Goal: Find specific page/section: Find specific page/section

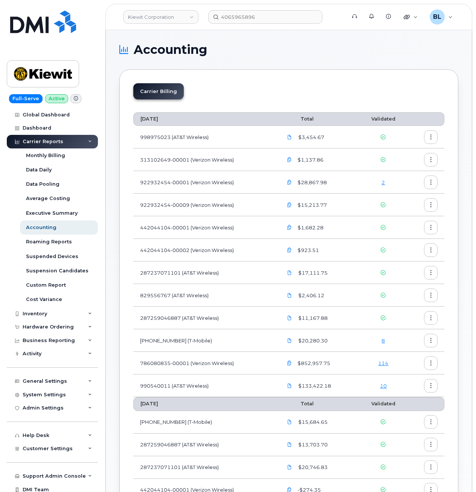
drag, startPoint x: 0, startPoint y: 0, endPoint x: 220, endPoint y: 56, distance: 226.6
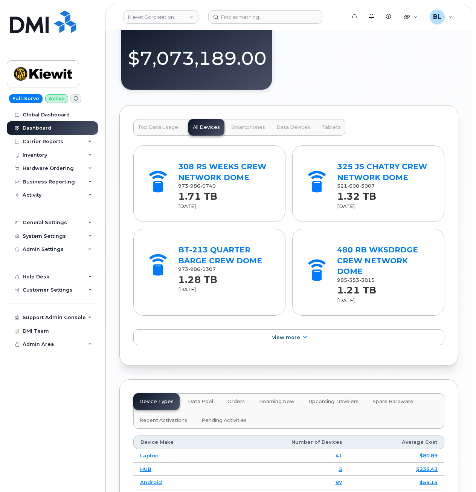
scroll to position [923, 0]
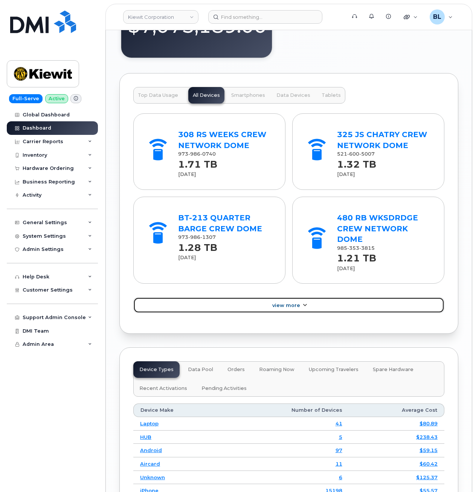
click at [261, 312] on link "View More" at bounding box center [288, 305] width 311 height 16
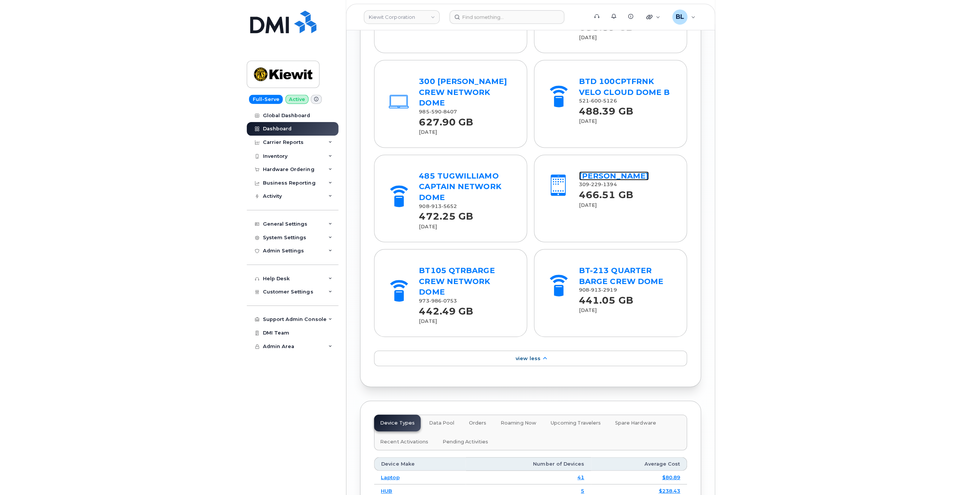
scroll to position [1205, 0]
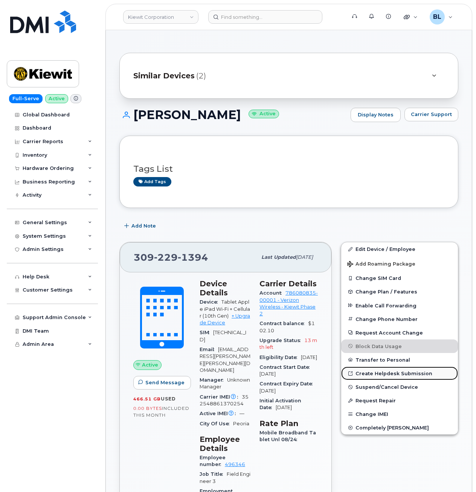
click at [422, 371] on link "Create Helpdesk Submission" at bounding box center [399, 374] width 117 height 14
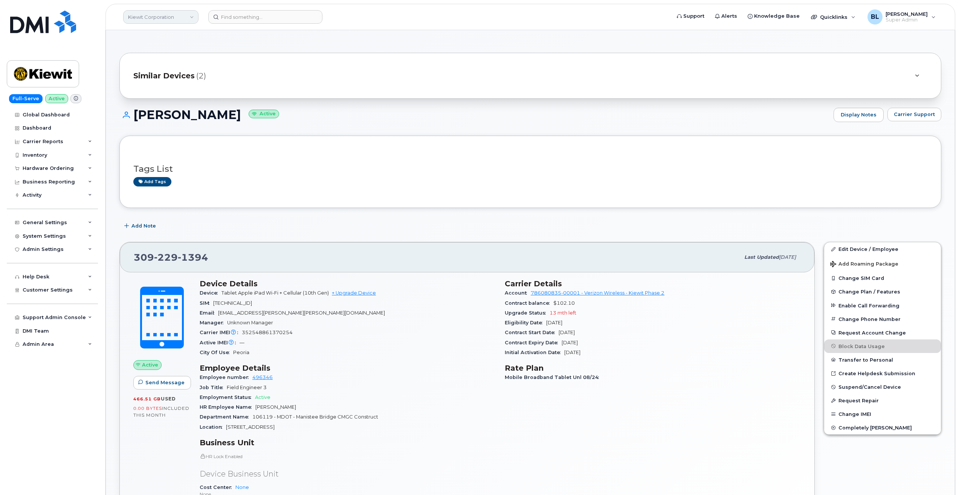
click at [186, 19] on link "Kiewit Corporation" at bounding box center [160, 17] width 75 height 14
type input "k"
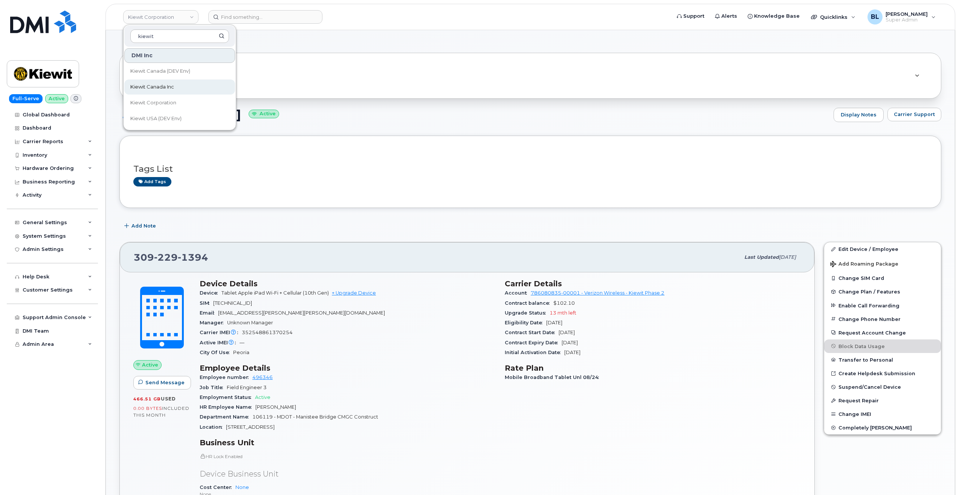
type input "kiewit"
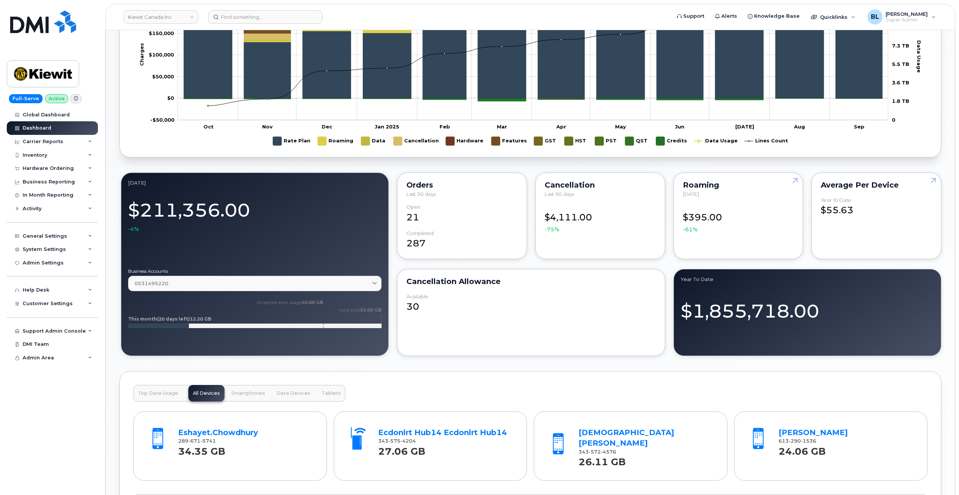
scroll to position [502, 0]
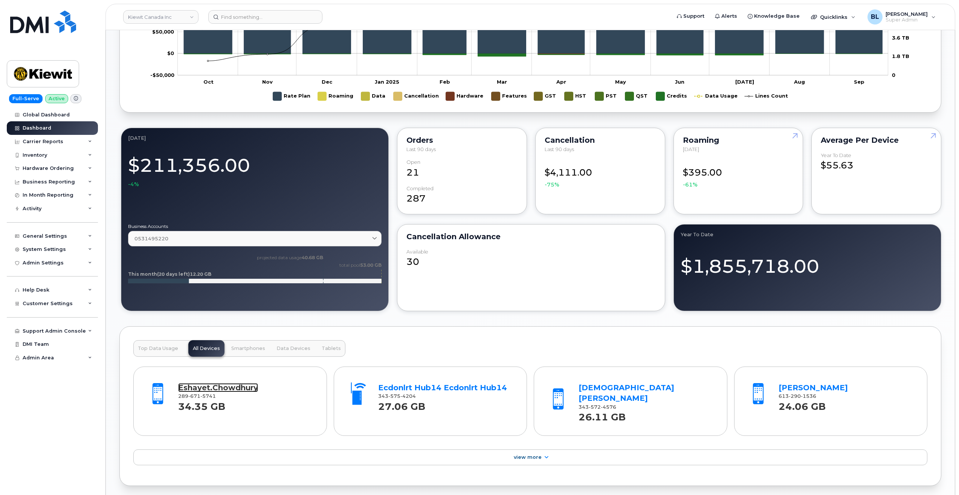
click at [246, 392] on link "Eshayet.Chowdhury" at bounding box center [218, 387] width 80 height 9
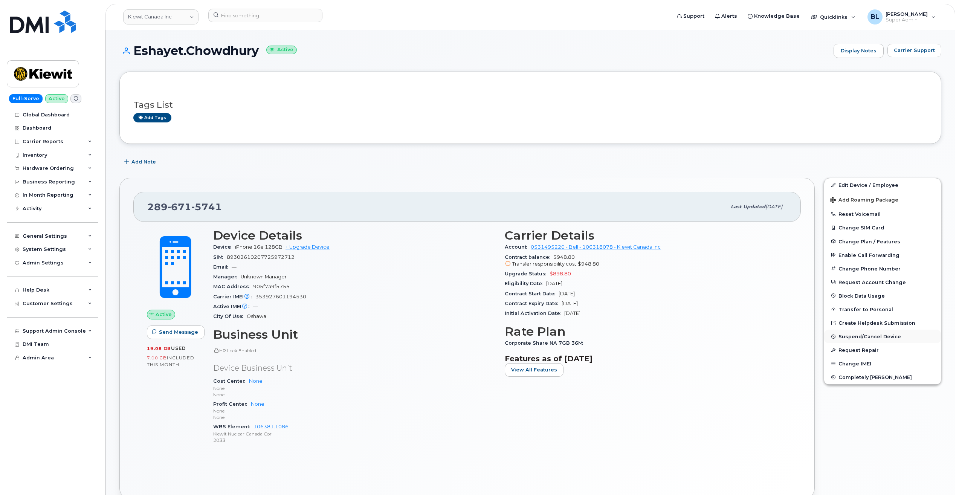
click at [870, 338] on span "Suspend/Cancel Device" at bounding box center [870, 337] width 63 height 6
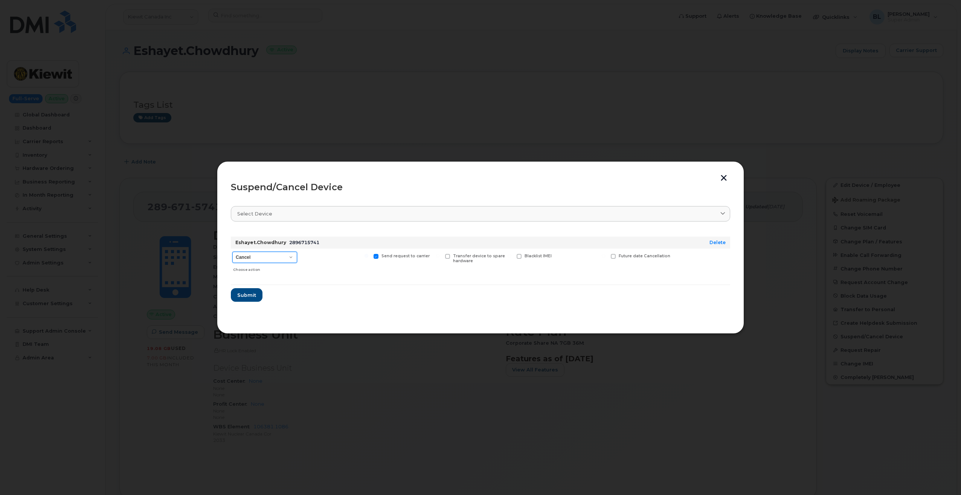
click at [288, 253] on select "Cancel Suspend - Extend Suspension Suspend - Reduced Rate Suspend - Full Rate S…" at bounding box center [264, 257] width 65 height 11
click at [729, 178] on button "button" at bounding box center [723, 179] width 11 height 8
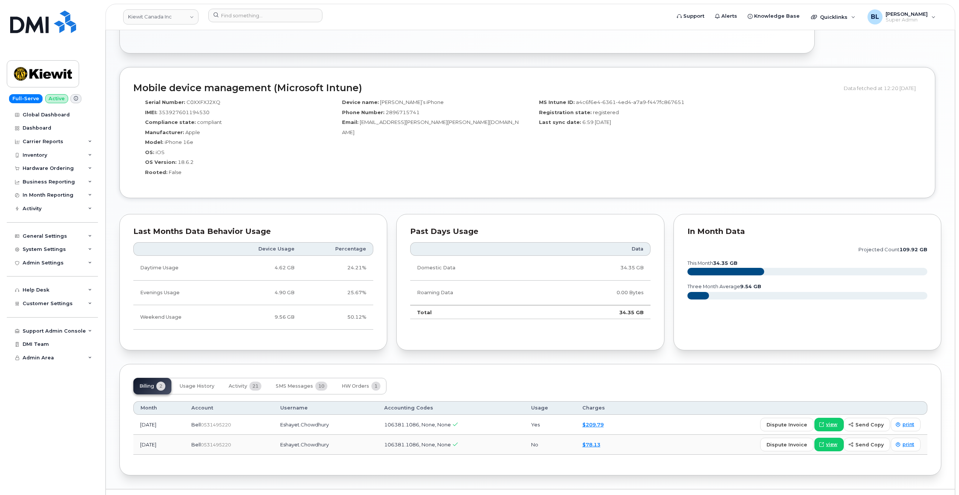
scroll to position [463, 0]
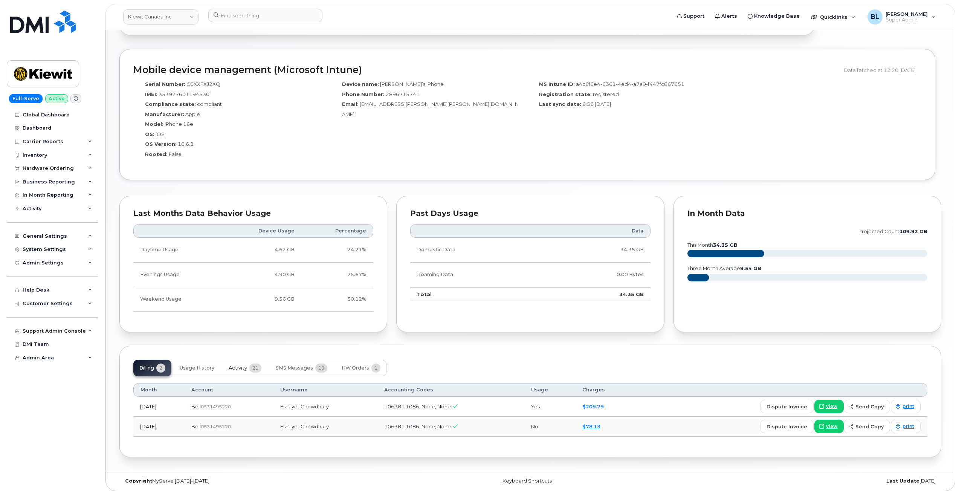
click at [255, 367] on span "21" at bounding box center [255, 368] width 12 height 9
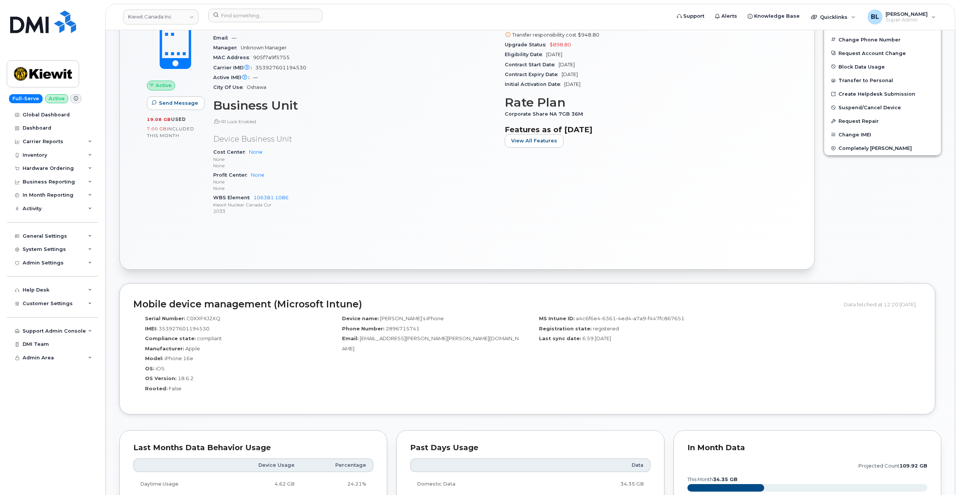
scroll to position [301, 0]
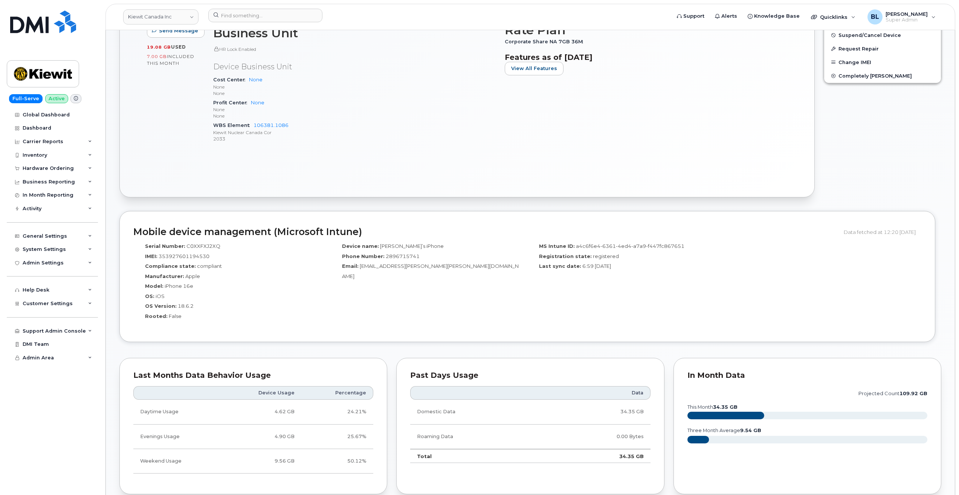
click at [779, 165] on div "Active Send Message 19.08 GB  used 7.00 GB  included this month Device Details …" at bounding box center [467, 52] width 668 height 263
click at [765, 137] on div "Carrier Details Account 0531495220 - Bell - 106318078 - Kiewit Canada Inc Contr…" at bounding box center [646, 38] width 292 height 231
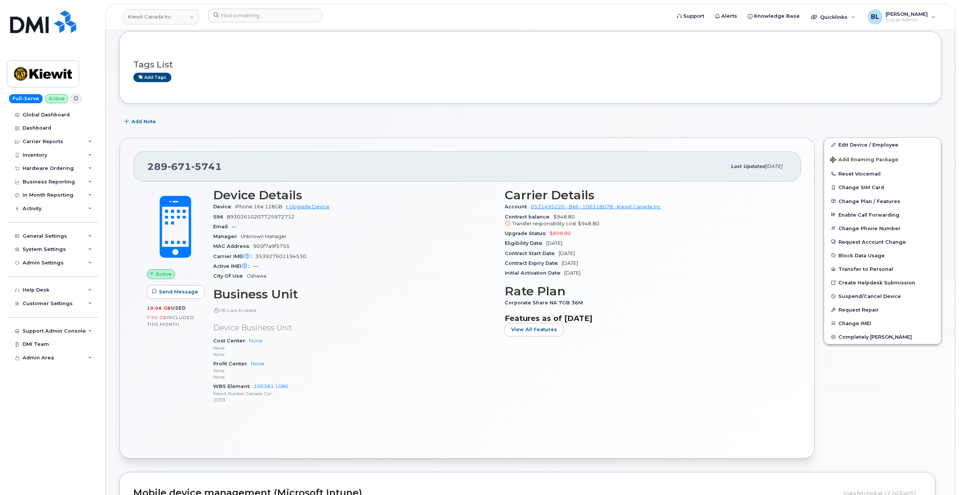
scroll to position [0, 0]
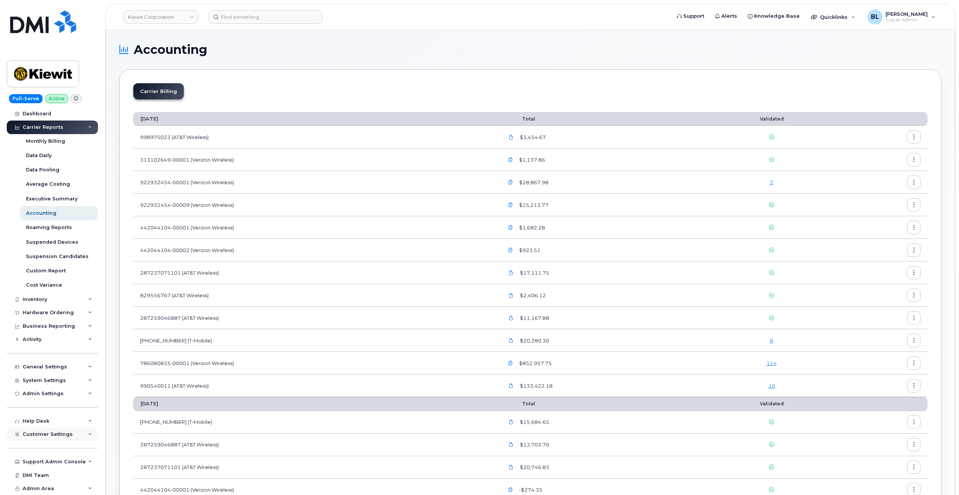
click at [75, 431] on div "Customer Settings" at bounding box center [52, 435] width 91 height 14
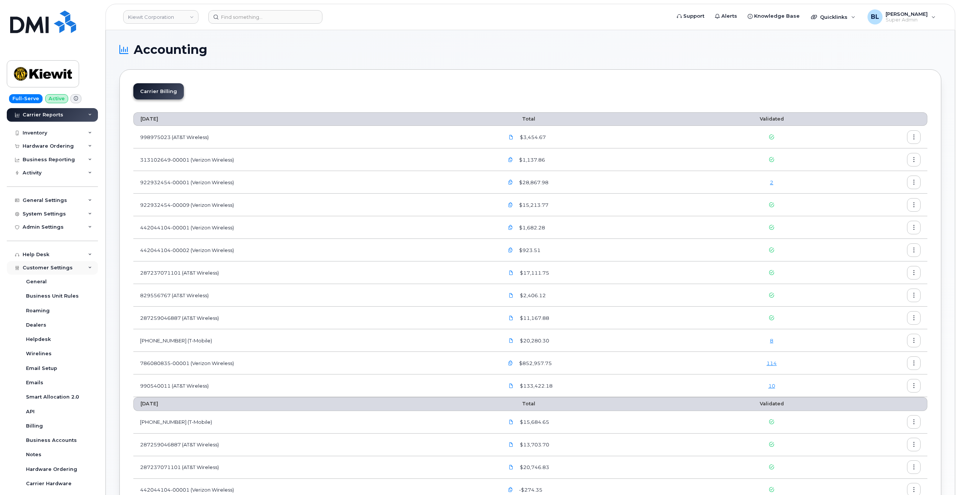
scroll to position [231, 0]
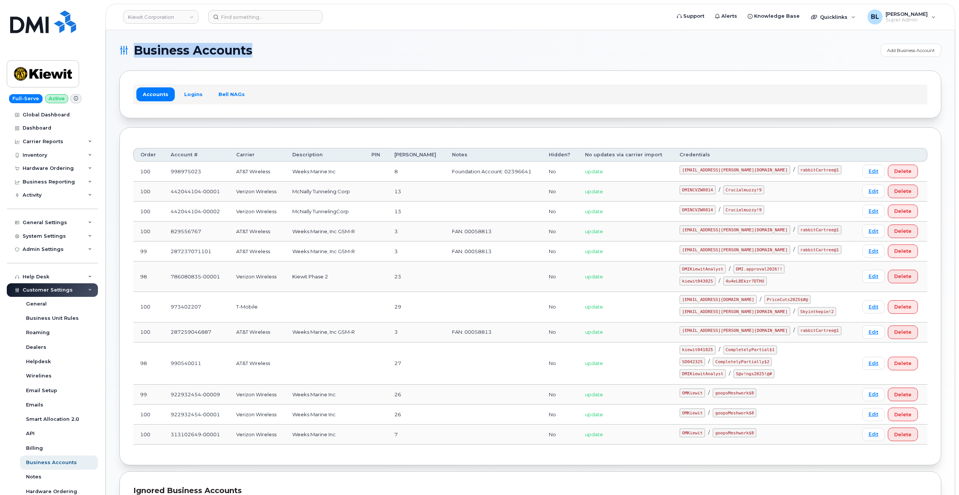
drag, startPoint x: 131, startPoint y: 47, endPoint x: 296, endPoint y: 53, distance: 165.9
click at [296, 53] on h1 "Business Accounts" at bounding box center [498, 50] width 758 height 12
drag, startPoint x: 296, startPoint y: 53, endPoint x: 252, endPoint y: 71, distance: 47.4
click at [252, 71] on div "Accounts Logins Bell NAGs" at bounding box center [530, 93] width 822 height 47
drag, startPoint x: 420, startPoint y: 235, endPoint x: 405, endPoint y: 232, distance: 14.9
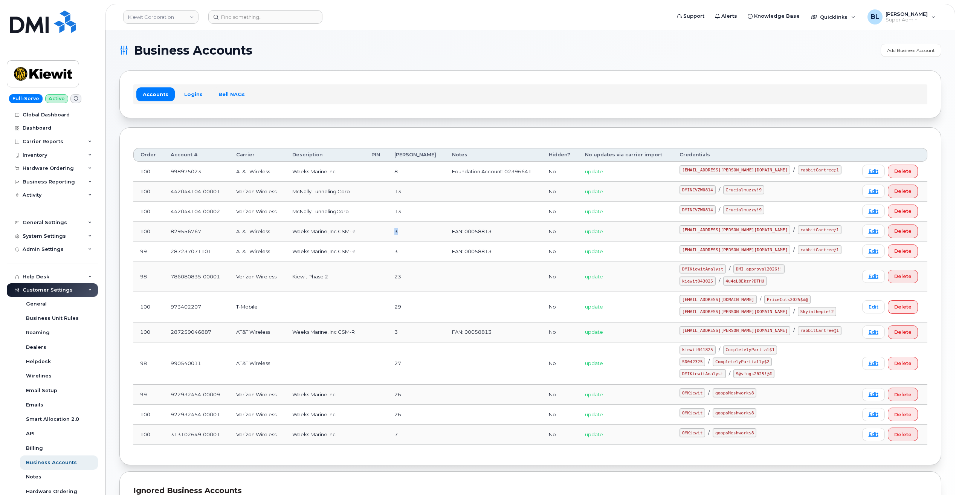
click at [405, 232] on tr "100 829556767 AT&T Wireless Weeks Marine, Inc GSM-R 3 FAN: 00058813 No update m…" at bounding box center [530, 232] width 794 height 20
drag, startPoint x: 278, startPoint y: 394, endPoint x: 403, endPoint y: 413, distance: 127.2
click at [403, 413] on tbody "100 998975023 AT&T Wireless Weeks Marine Inc 8 Foundation Account: 02396641 No …" at bounding box center [530, 303] width 794 height 283
drag, startPoint x: 403, startPoint y: 413, endPoint x: 416, endPoint y: 420, distance: 14.0
click at [413, 419] on td "26" at bounding box center [417, 415] width 58 height 20
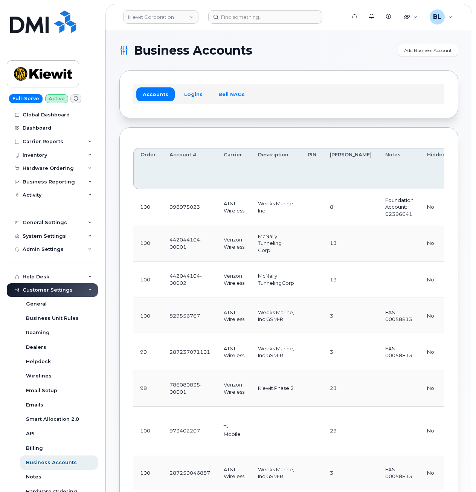
click at [254, 261] on td "McNally Tunneling Corp" at bounding box center [276, 243] width 50 height 36
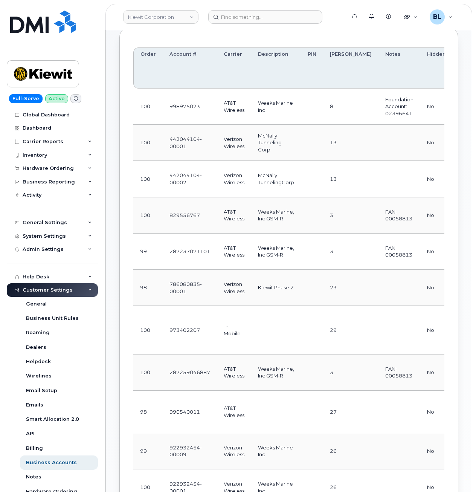
scroll to position [201, 0]
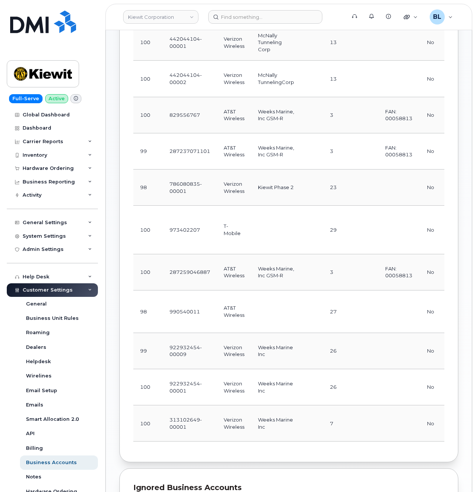
click at [462, 186] on div "Business Accounts Add Business Account Accounts Logins Bell NAGs Order Account …" at bounding box center [289, 259] width 366 height 861
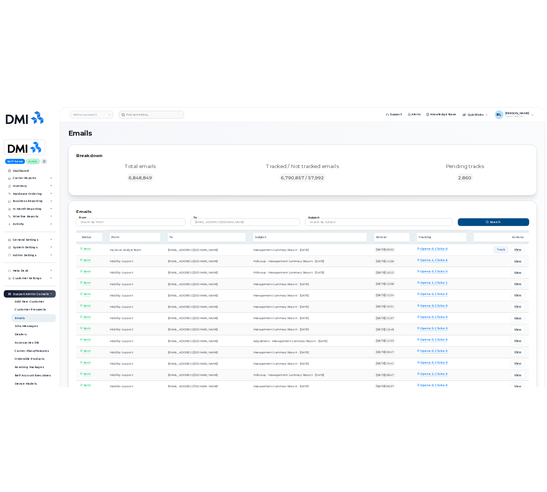
scroll to position [101, 0]
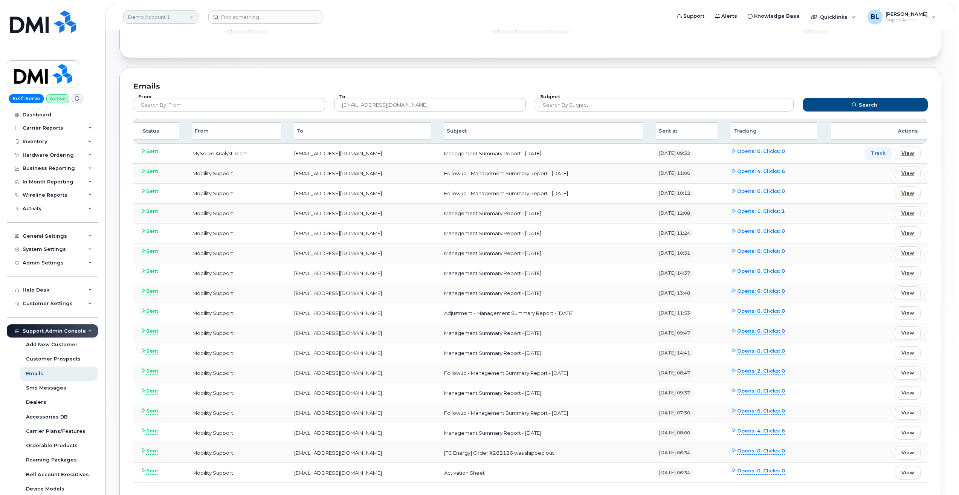
click at [191, 18] on link "Demo Account 1" at bounding box center [160, 17] width 75 height 14
click at [333, 44] on div "Breakdown Total emails 6,848,849 Tracked / Not tracked emails 6,790,857 / 57,99…" at bounding box center [530, 13] width 822 height 89
